Goal: Transaction & Acquisition: Purchase product/service

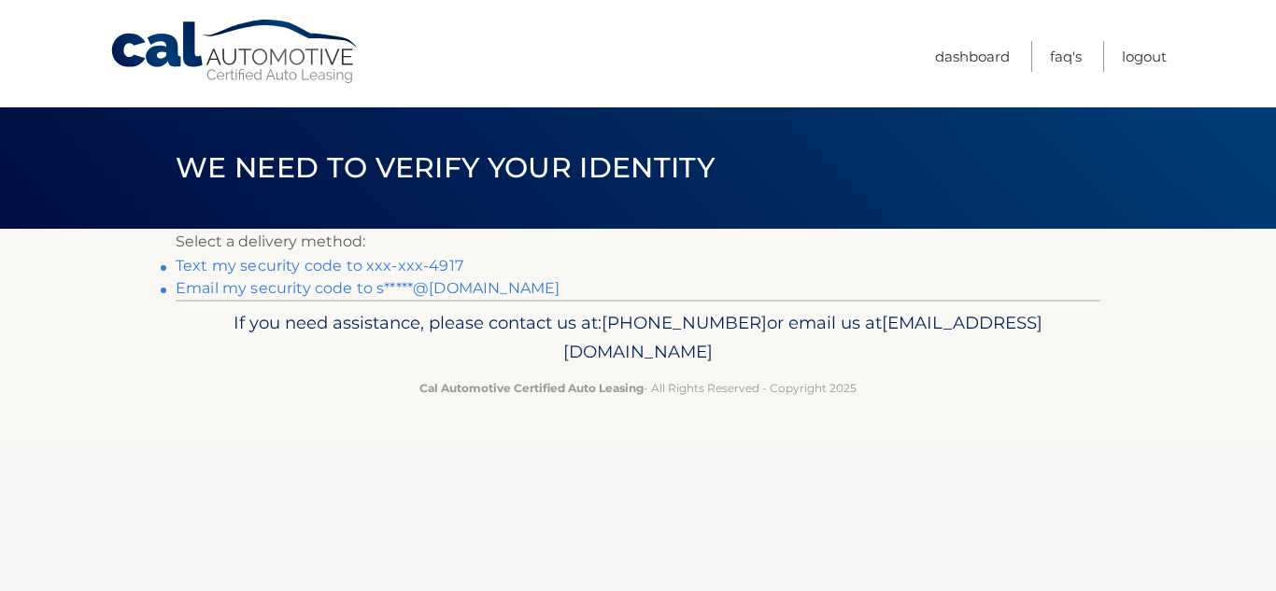
click at [261, 267] on link "Text my security code to xxx-xxx-4917" at bounding box center [320, 266] width 288 height 18
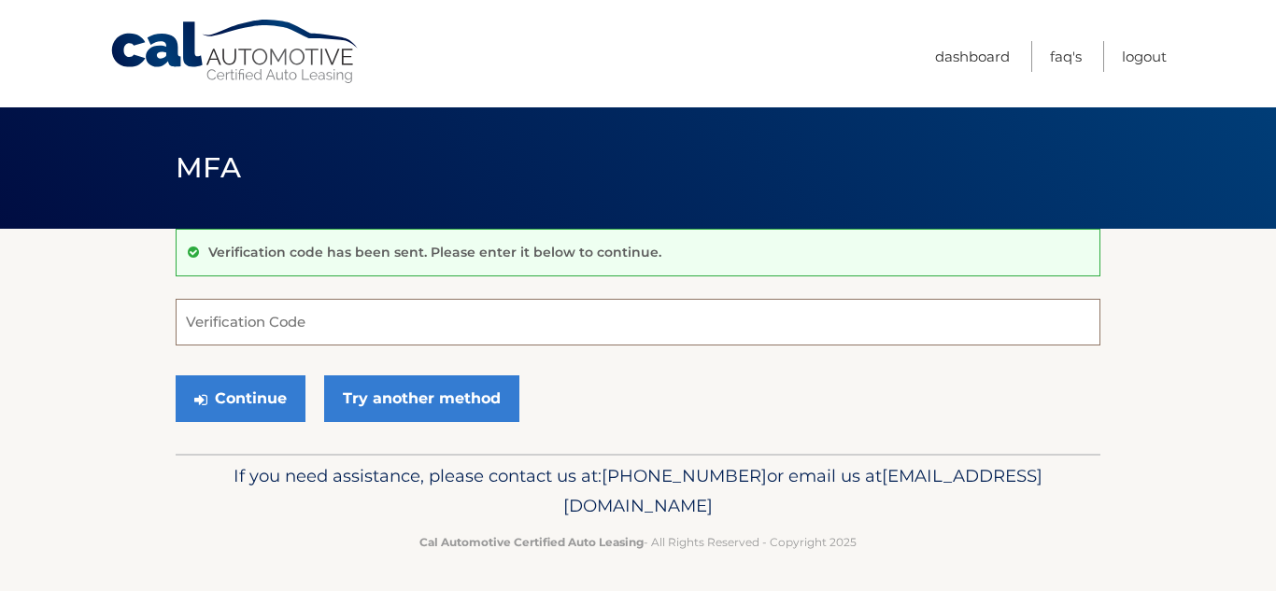
click at [348, 333] on input "Verification Code" at bounding box center [638, 322] width 925 height 47
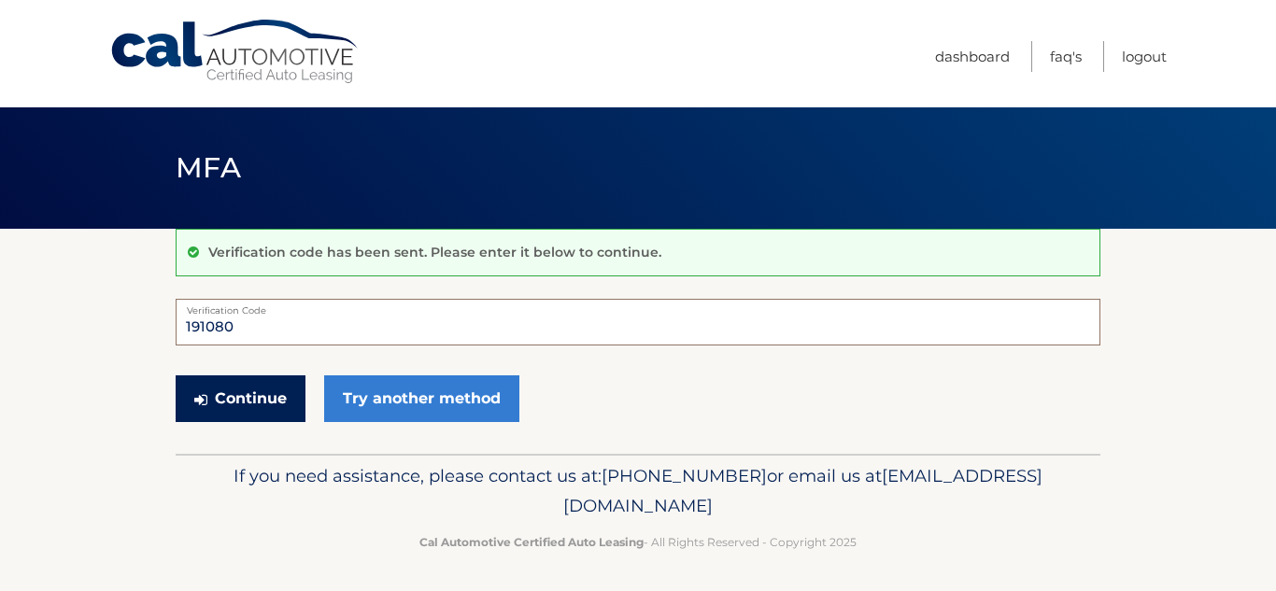
type input "191080"
drag, startPoint x: 218, startPoint y: 401, endPoint x: 205, endPoint y: 407, distance: 14.6
click at [214, 400] on button "Continue" at bounding box center [241, 399] width 130 height 47
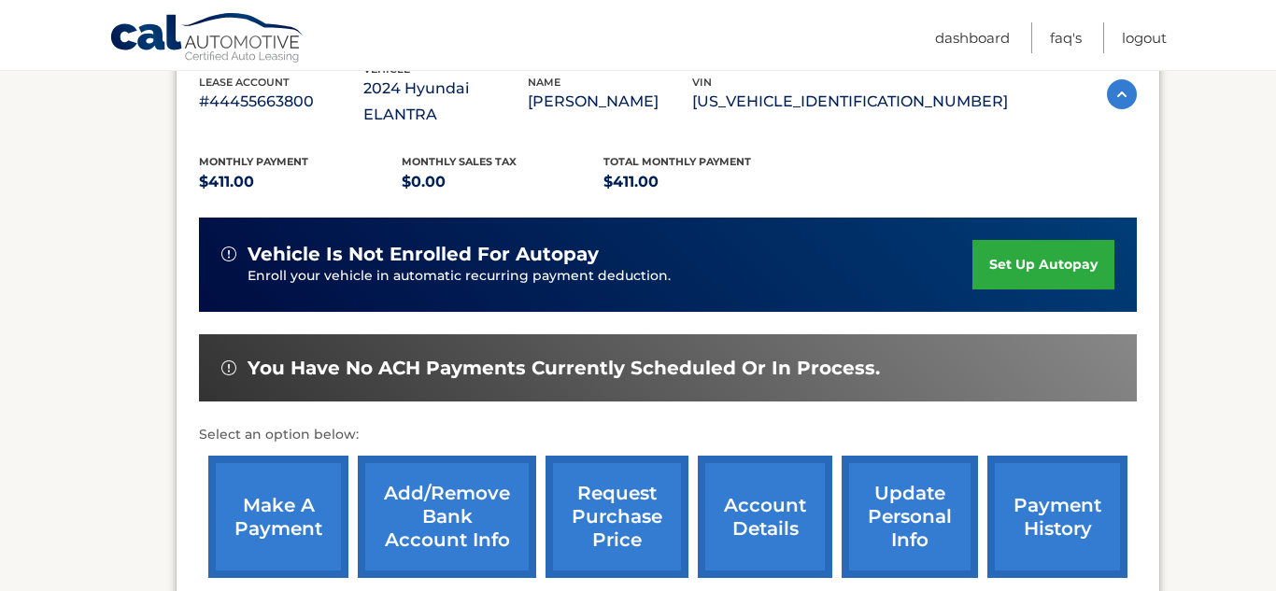
scroll to position [351, 0]
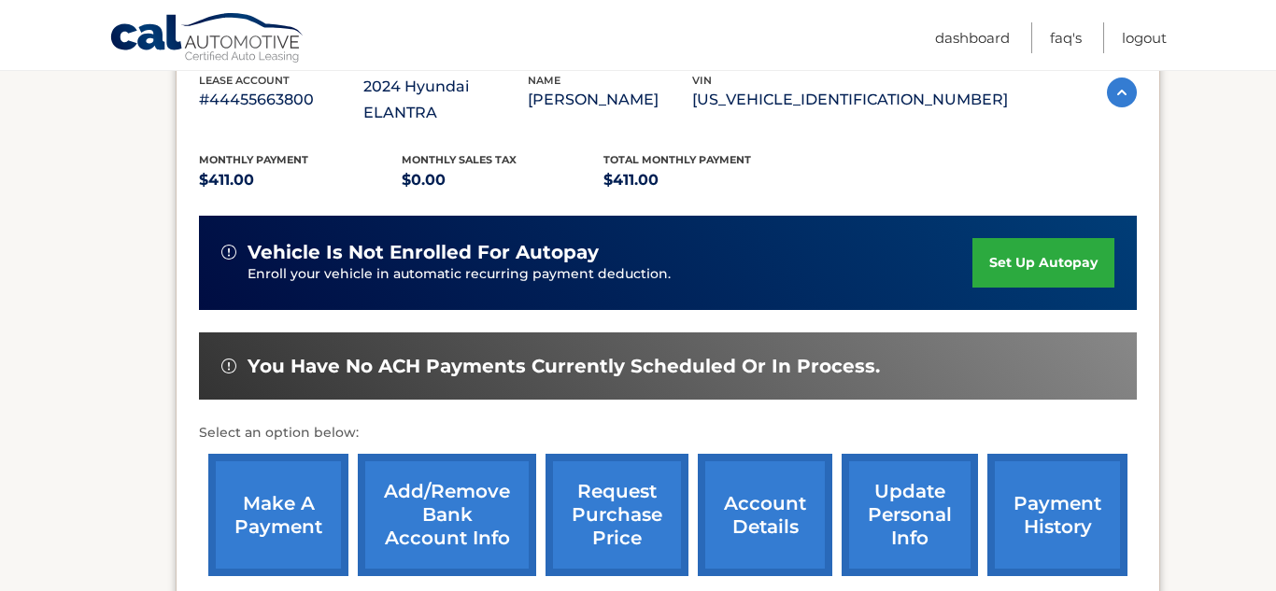
click at [298, 477] on link "make a payment" at bounding box center [278, 515] width 140 height 122
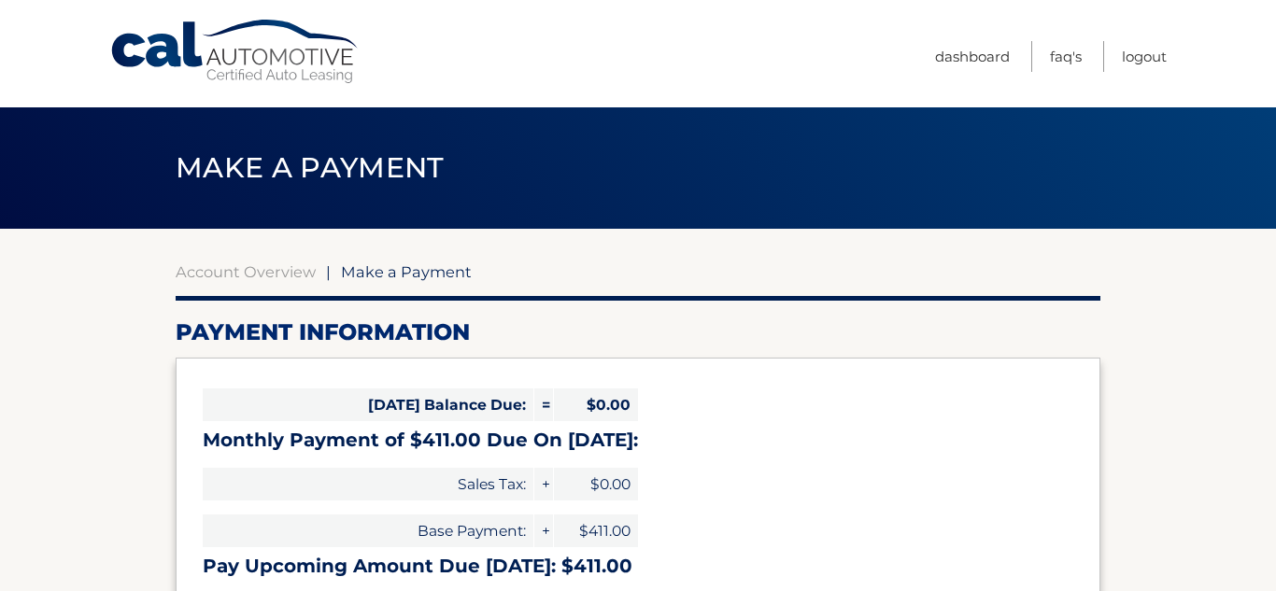
select select "YjAxZTRlMzgtYWMwOC00NDVjLThkMjUtNjMwOGZjNTM0MDRh"
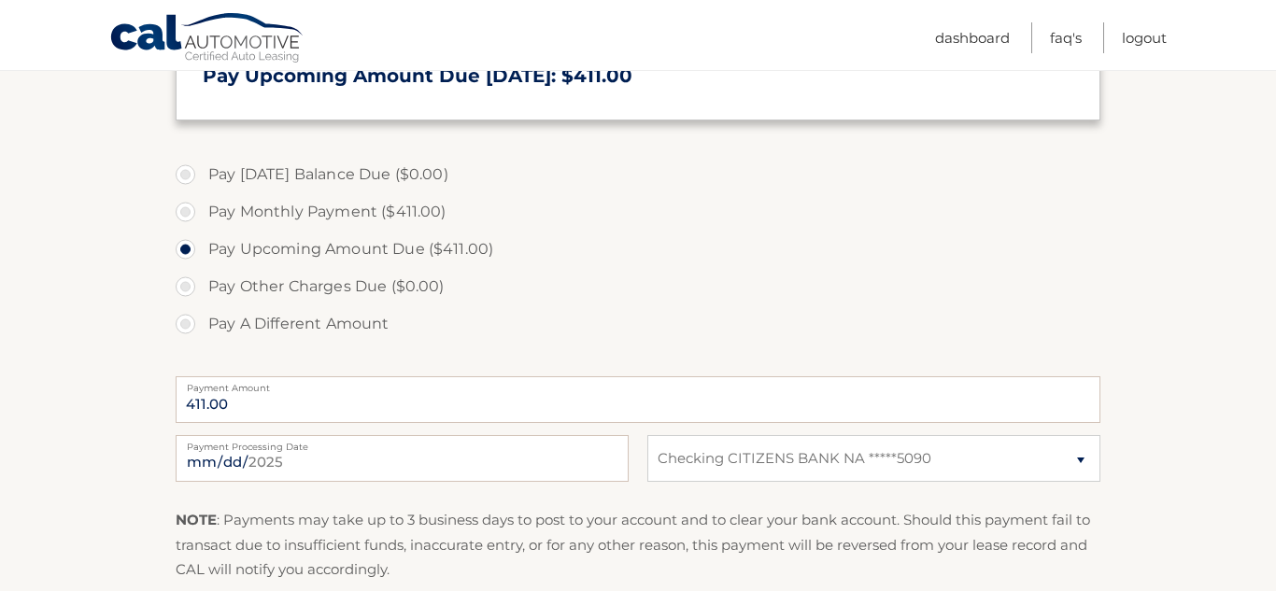
scroll to position [495, 0]
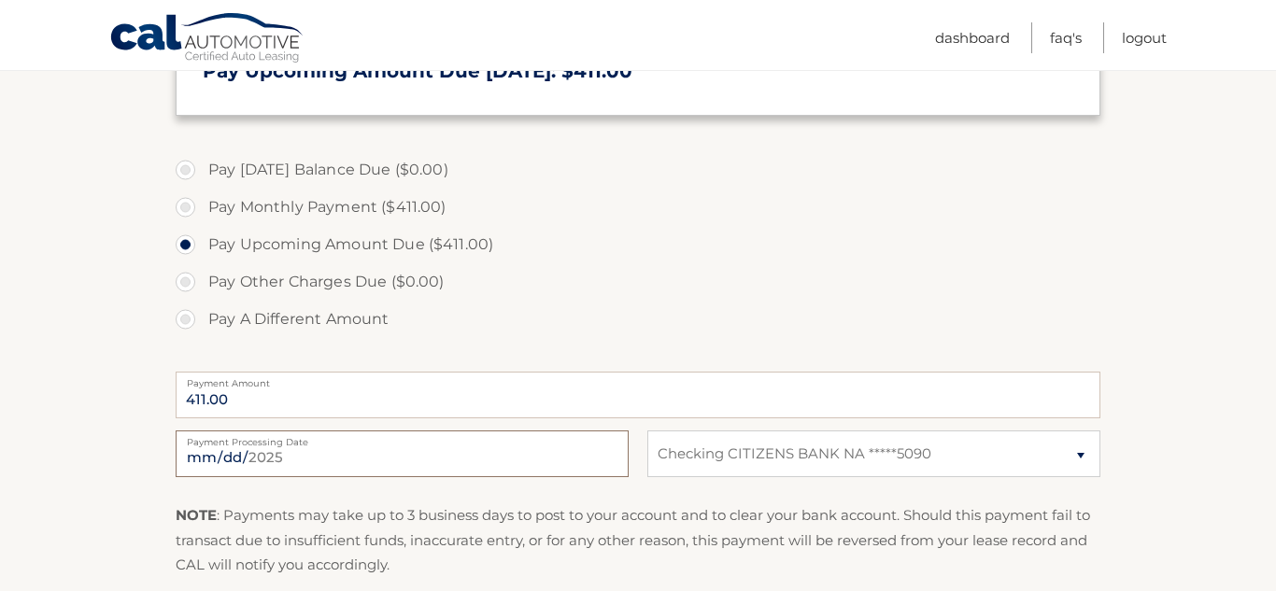
click at [363, 449] on input "[DATE]" at bounding box center [402, 454] width 453 height 47
type input "[DATE]"
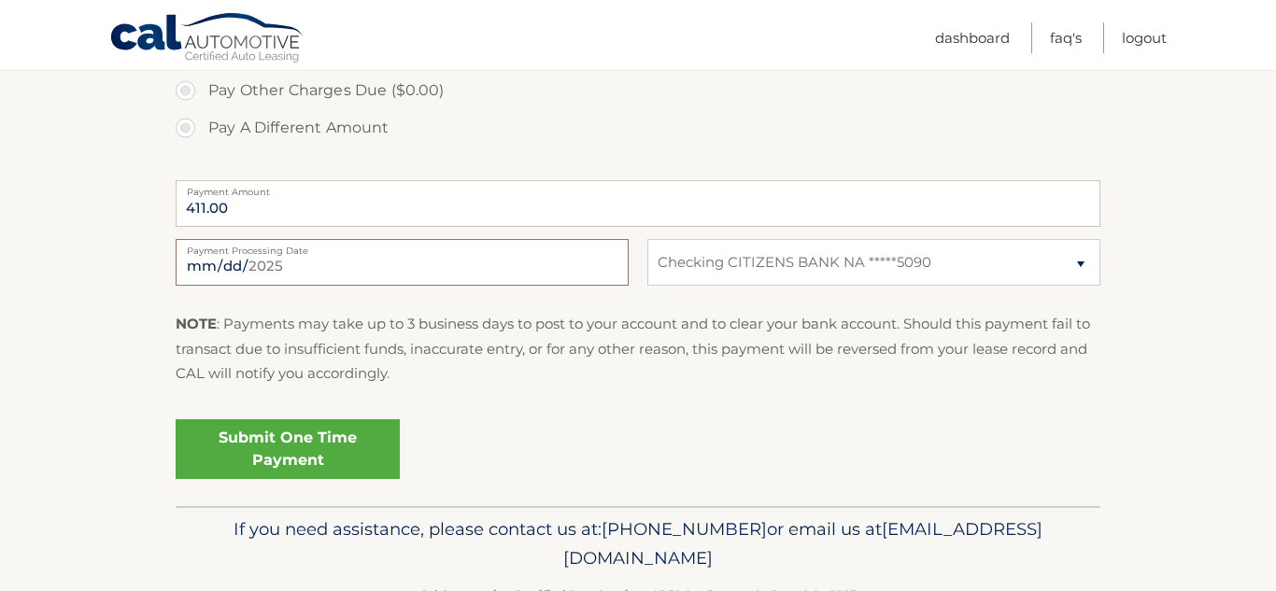
scroll to position [733, 0]
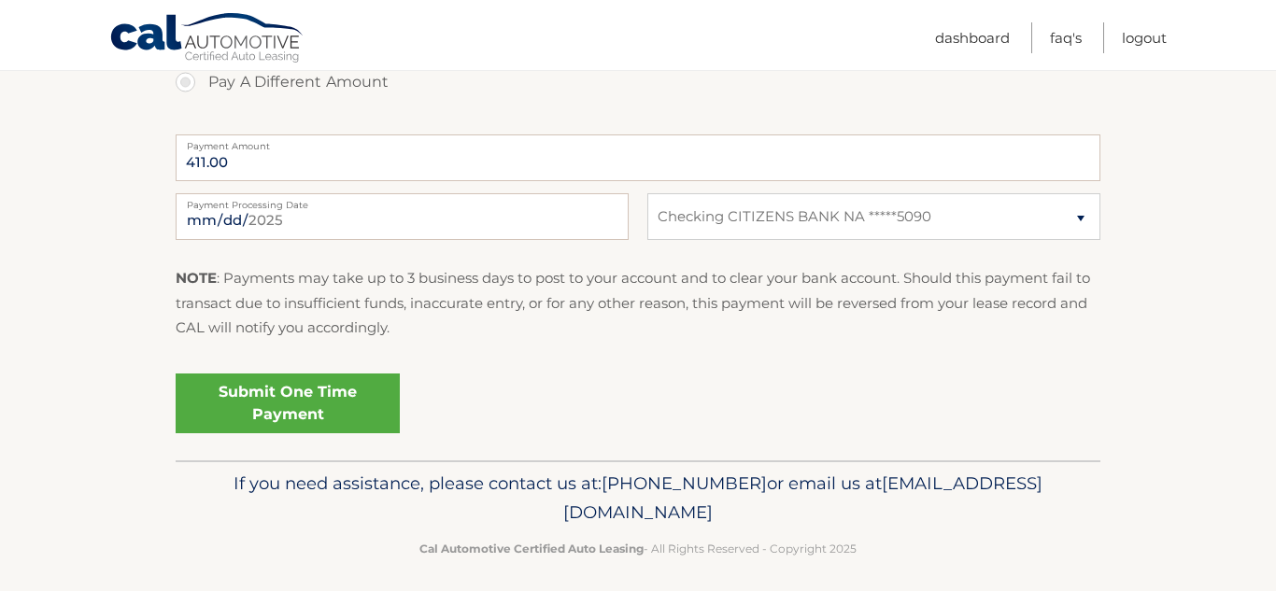
click at [306, 405] on link "Submit One Time Payment" at bounding box center [288, 404] width 224 height 60
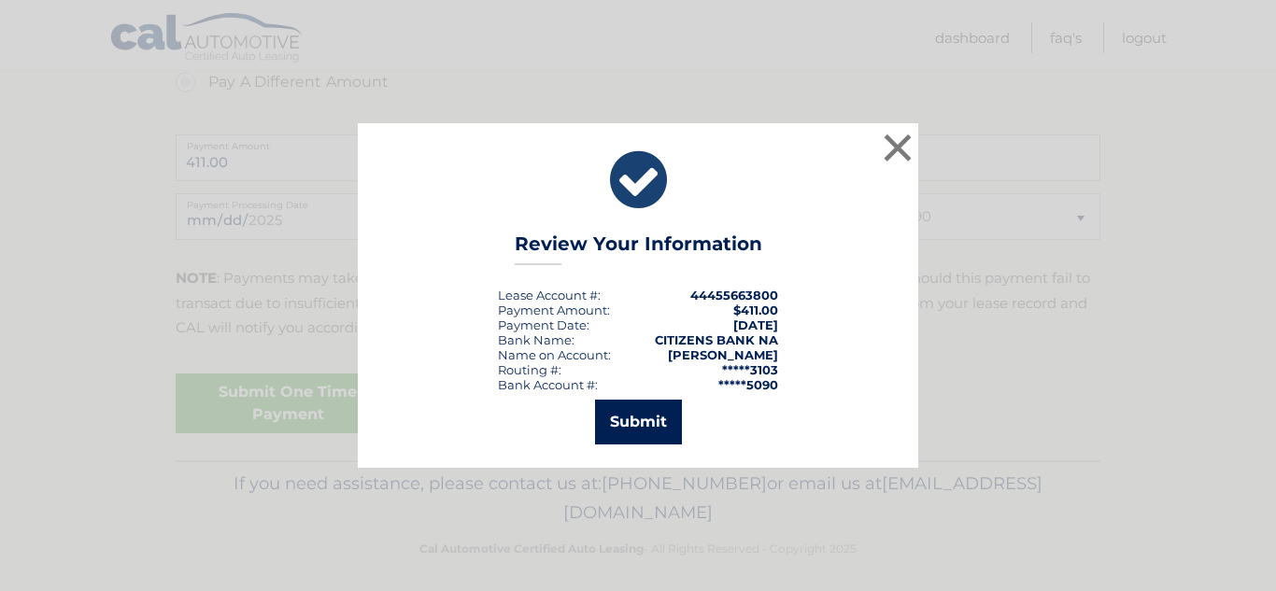
click at [619, 427] on button "Submit" at bounding box center [638, 422] width 87 height 45
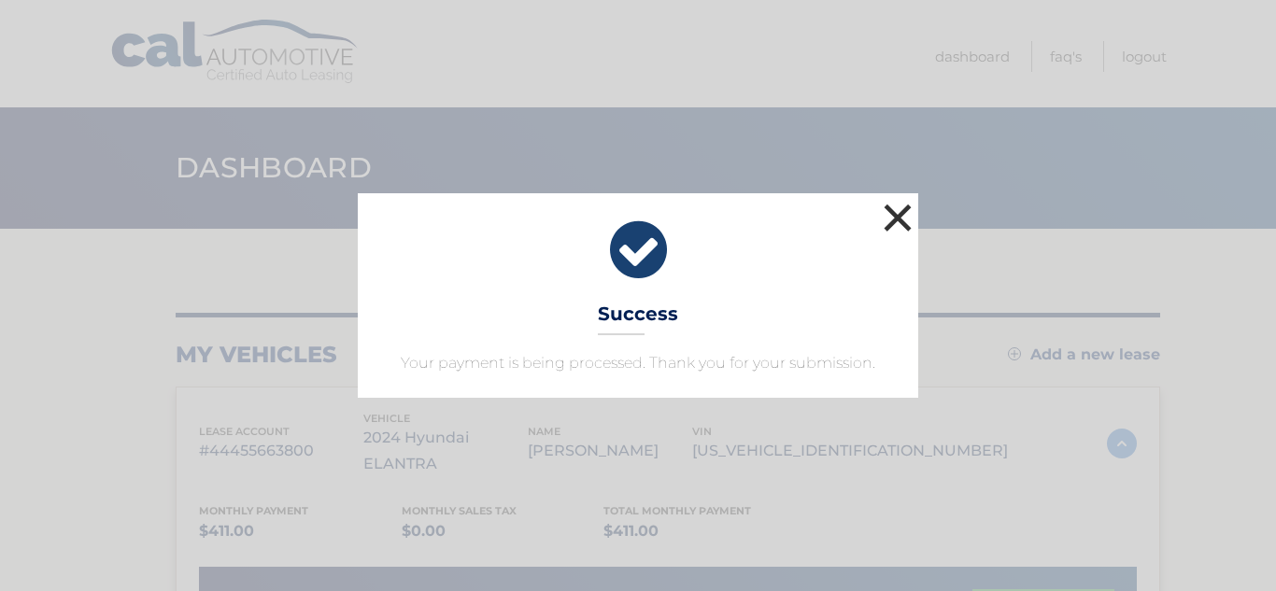
click at [904, 222] on button "×" at bounding box center [897, 217] width 37 height 37
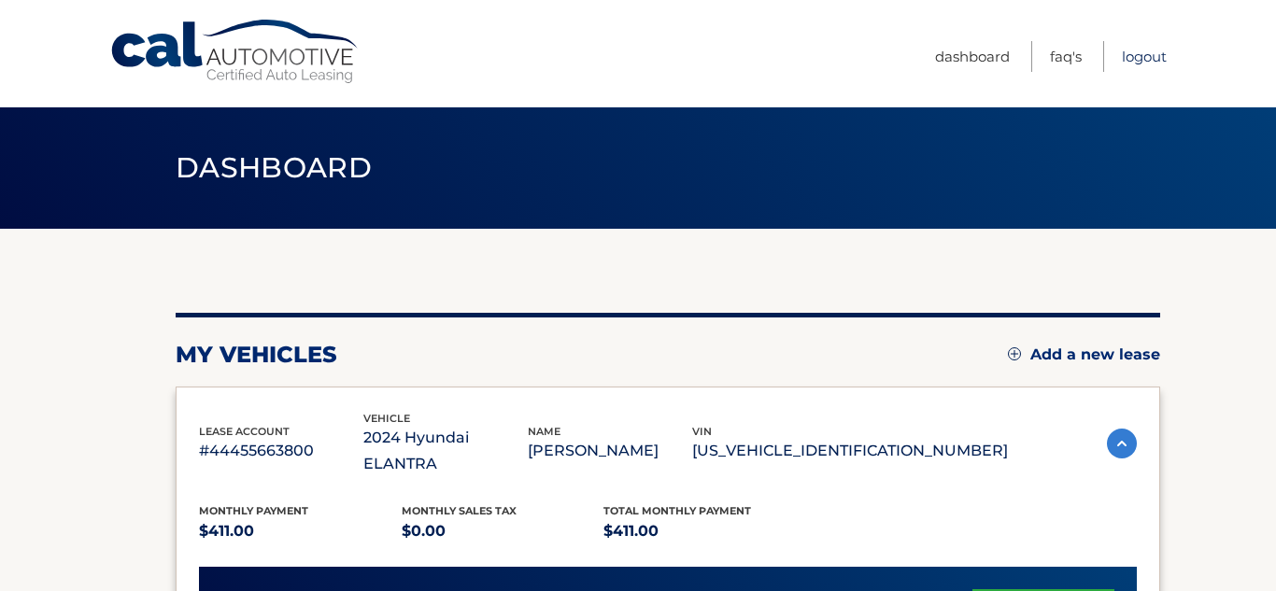
click at [1142, 56] on link "Logout" at bounding box center [1144, 56] width 45 height 31
